Goal: Task Accomplishment & Management: Use online tool/utility

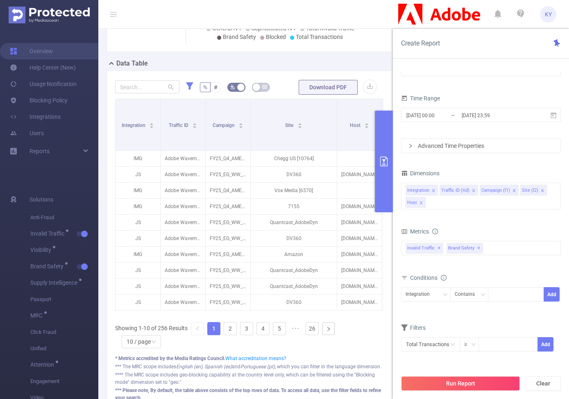
scroll to position [0, 49]
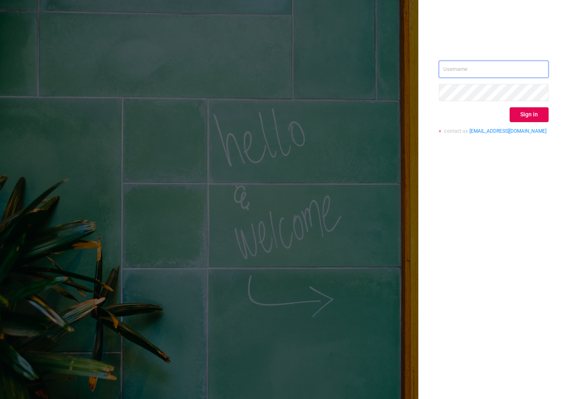
type input "kirill@protected.media"
click at [527, 109] on button "Sign in" at bounding box center [528, 114] width 39 height 15
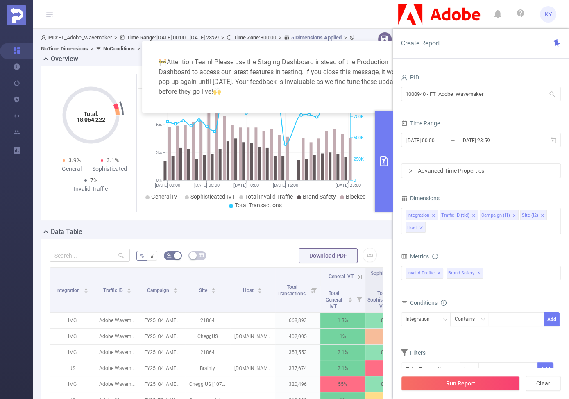
click at [457, 81] on div "PID" at bounding box center [481, 79] width 160 height 14
click at [455, 90] on input "1000940 - FT_Adobe_Wavemaker" at bounding box center [481, 94] width 160 height 14
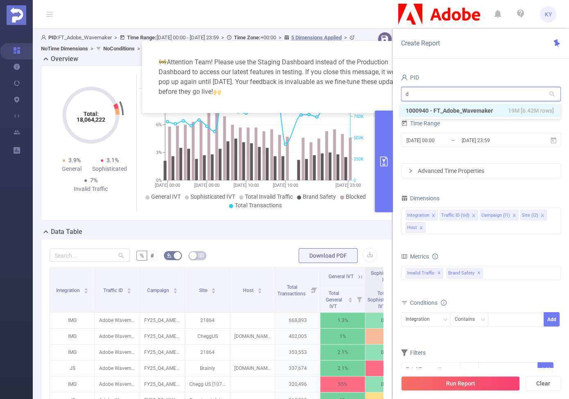
type input "dx"
click at [459, 113] on li "1001040 - FT_Adobe_DX_B2B_InHouse 3.23M [339K rows]" at bounding box center [481, 110] width 160 height 13
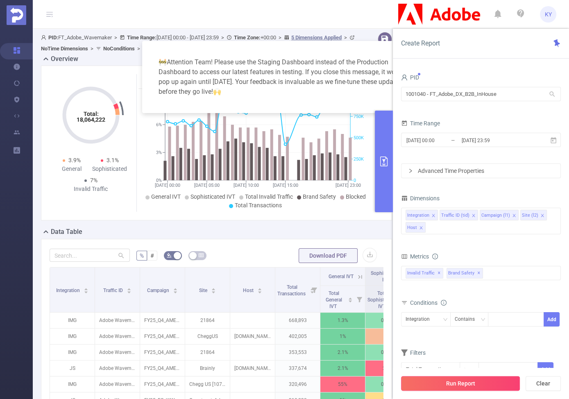
click at [494, 382] on button "Run Report" at bounding box center [460, 383] width 119 height 15
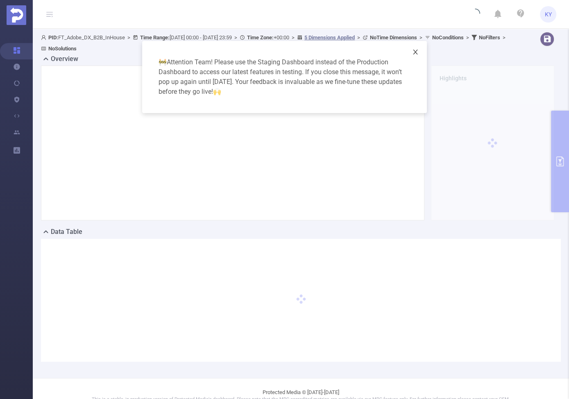
click at [415, 52] on icon "icon: close" at bounding box center [415, 52] width 5 height 5
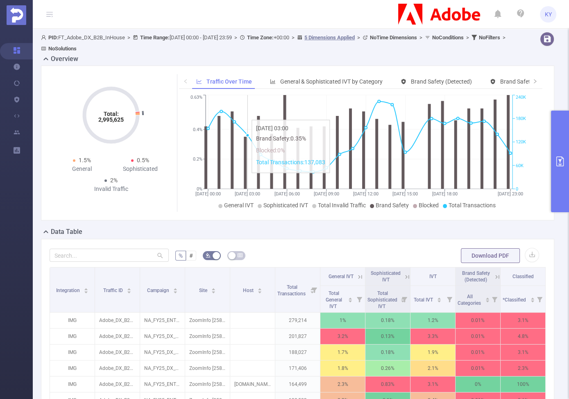
scroll to position [150, 0]
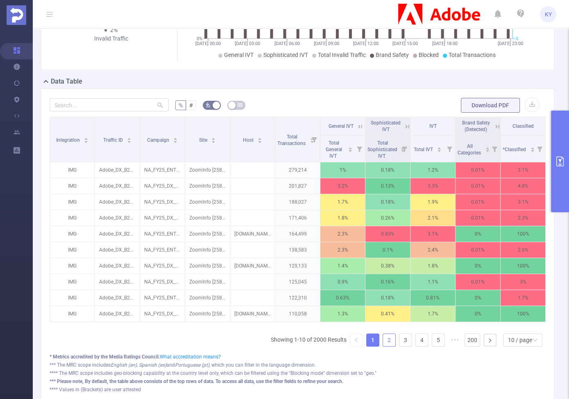
drag, startPoint x: 378, startPoint y: 338, endPoint x: 383, endPoint y: 339, distance: 4.9
click at [383, 339] on ul "Showing 1-10 of 2000 Results 1 2 3 4 5 ••• 200 10 / page" at bounding box center [408, 339] width 275 height 13
click at [384, 340] on link "2" at bounding box center [389, 340] width 12 height 12
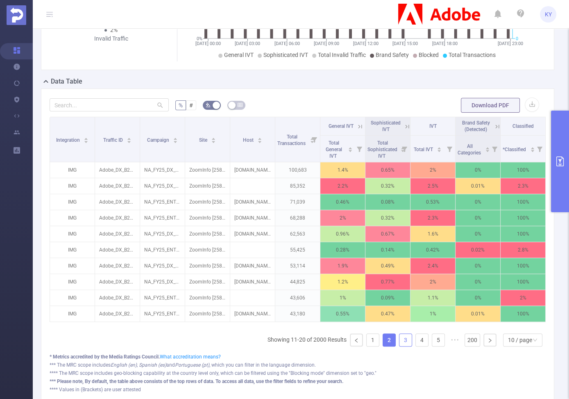
click at [399, 346] on link "3" at bounding box center [405, 340] width 12 height 12
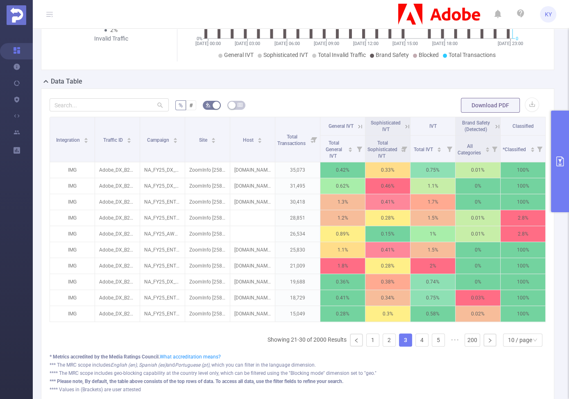
click at [399, 346] on link "3" at bounding box center [405, 340] width 12 height 12
click at [416, 344] on link "4" at bounding box center [422, 340] width 12 height 12
click at [432, 344] on link "5" at bounding box center [438, 340] width 12 height 12
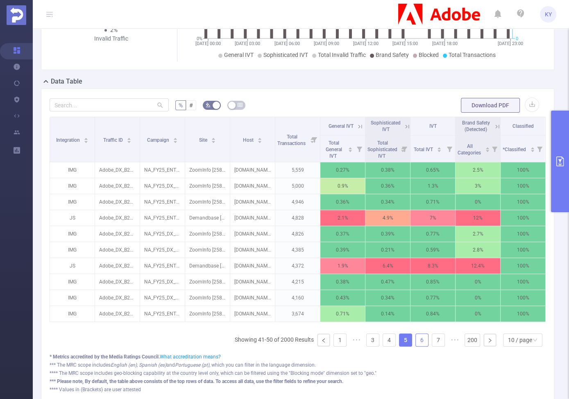
click at [416, 344] on link "6" at bounding box center [422, 340] width 12 height 12
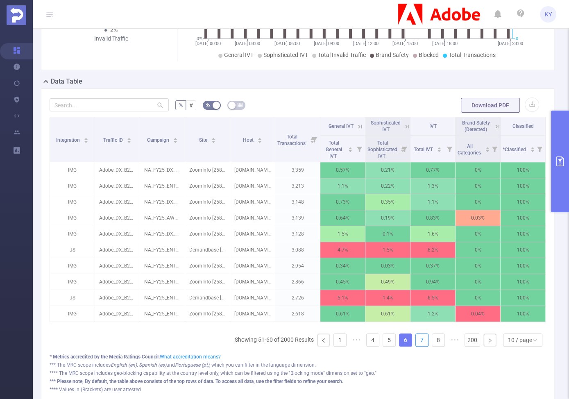
click at [416, 344] on link "7" at bounding box center [422, 340] width 12 height 12
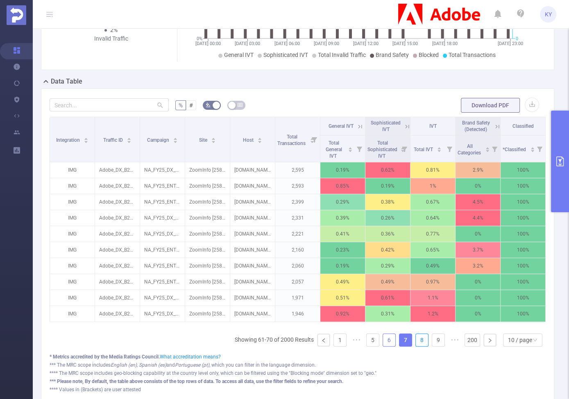
click at [416, 344] on link "8" at bounding box center [422, 340] width 12 height 12
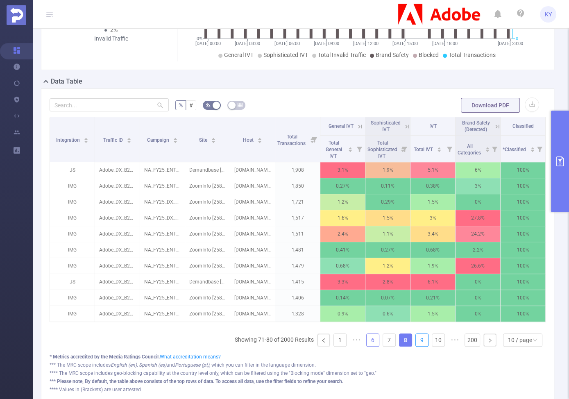
click at [416, 344] on link "9" at bounding box center [422, 340] width 12 height 12
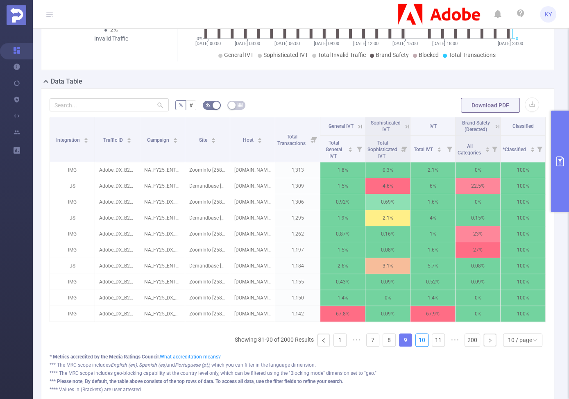
click at [416, 344] on link "10" at bounding box center [422, 340] width 12 height 12
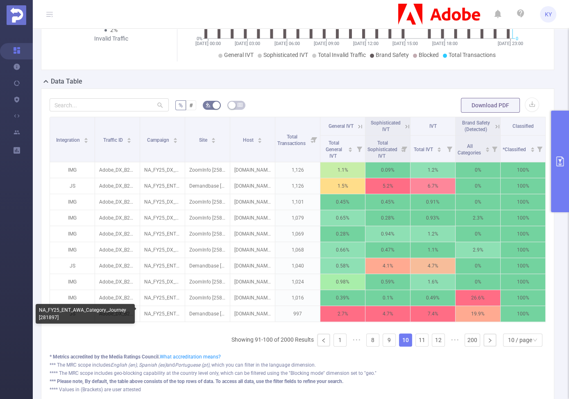
click at [51, 316] on div "NA_FY25_ENT_AWA_Category_Journey [281897]" at bounding box center [85, 314] width 99 height 20
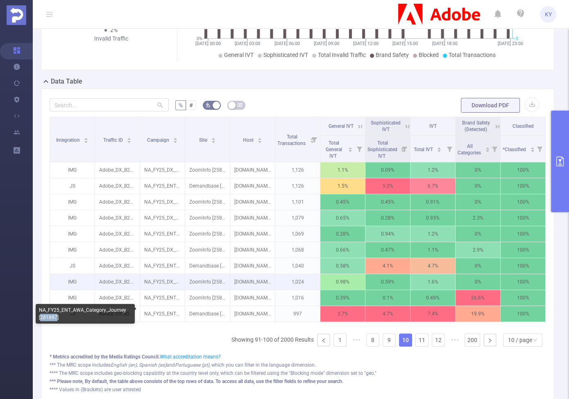
copy div "281897"
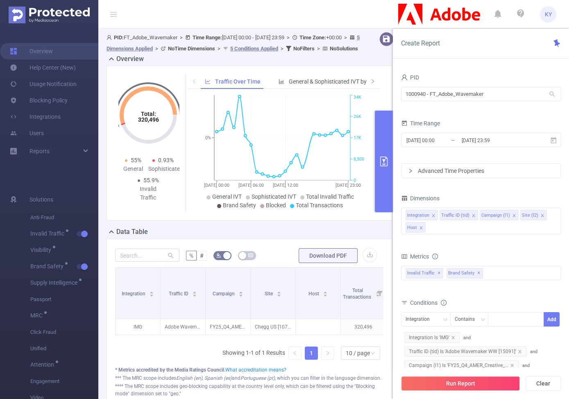
scroll to position [82, 0]
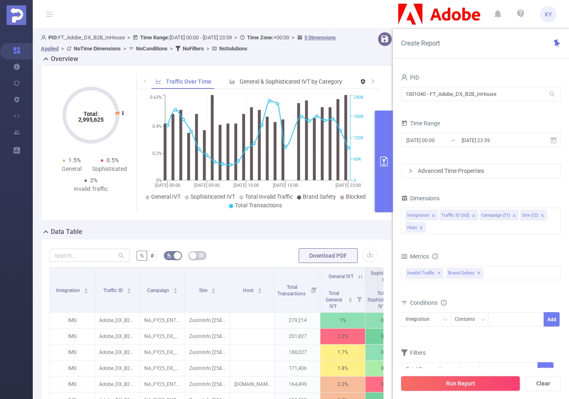
click at [491, 384] on button "Run Report" at bounding box center [460, 383] width 119 height 15
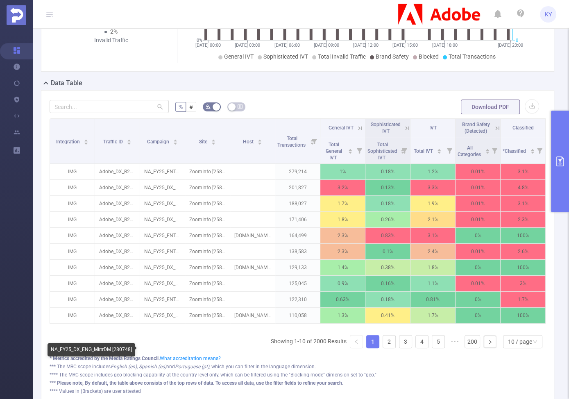
scroll to position [208, 0]
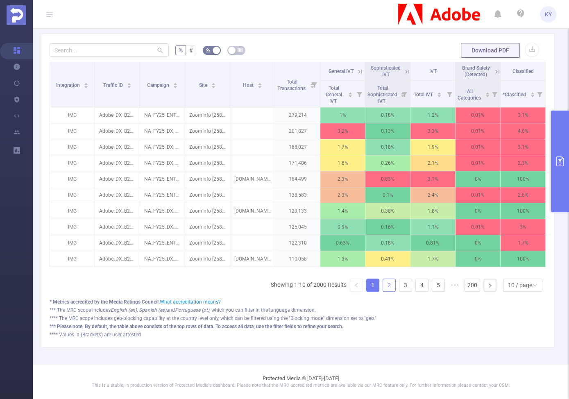
click at [389, 285] on link "2" at bounding box center [389, 285] width 12 height 12
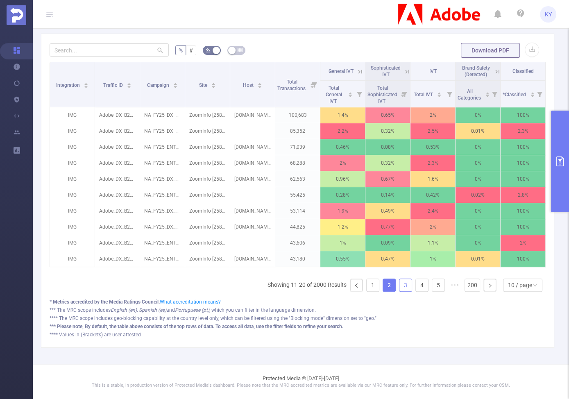
click at [406, 284] on link "3" at bounding box center [405, 285] width 12 height 12
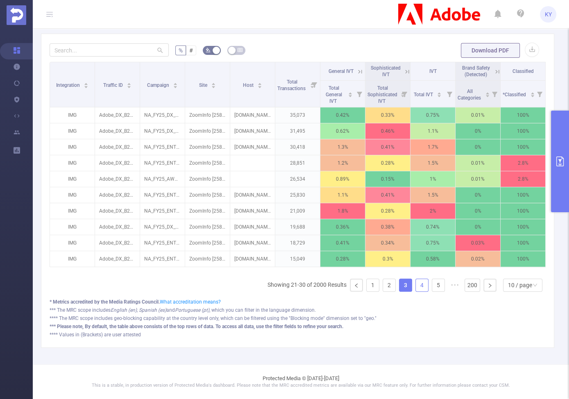
click at [416, 287] on link "4" at bounding box center [422, 285] width 12 height 12
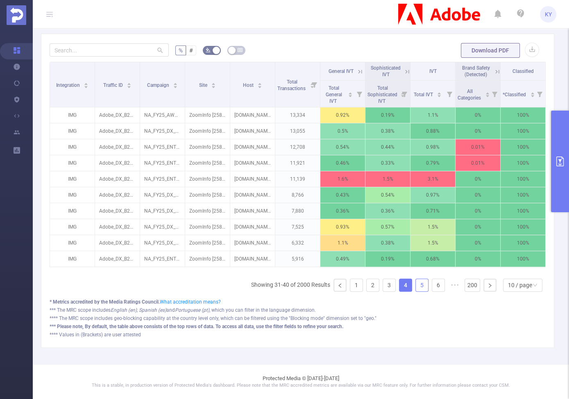
click at [416, 285] on link "5" at bounding box center [422, 285] width 12 height 12
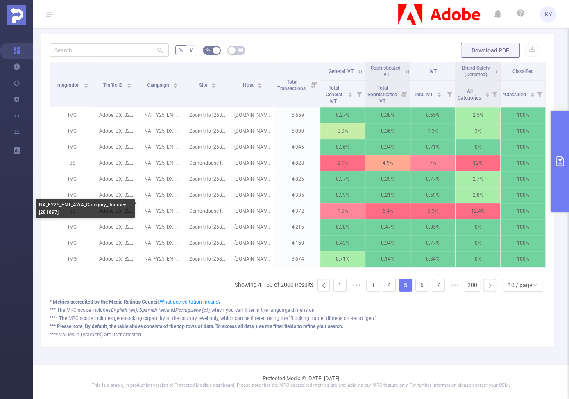
click at [44, 214] on div "NA_FY25_ENT_AWA_Category_Journey [281897]" at bounding box center [85, 209] width 99 height 20
copy div "281897"
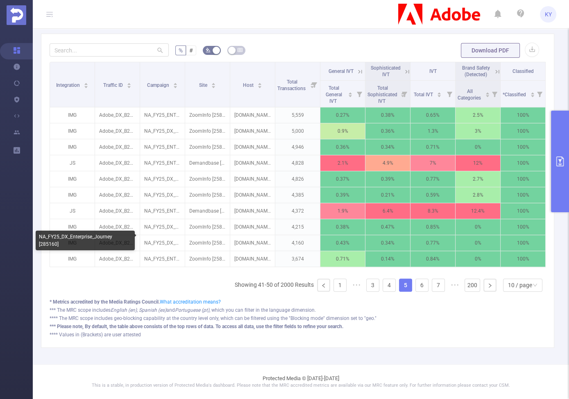
click at [45, 244] on div "NA_FY25_DX_Enterprise_Journey [285160]" at bounding box center [85, 241] width 99 height 20
copy div "285160"
